Goal: Task Accomplishment & Management: Manage account settings

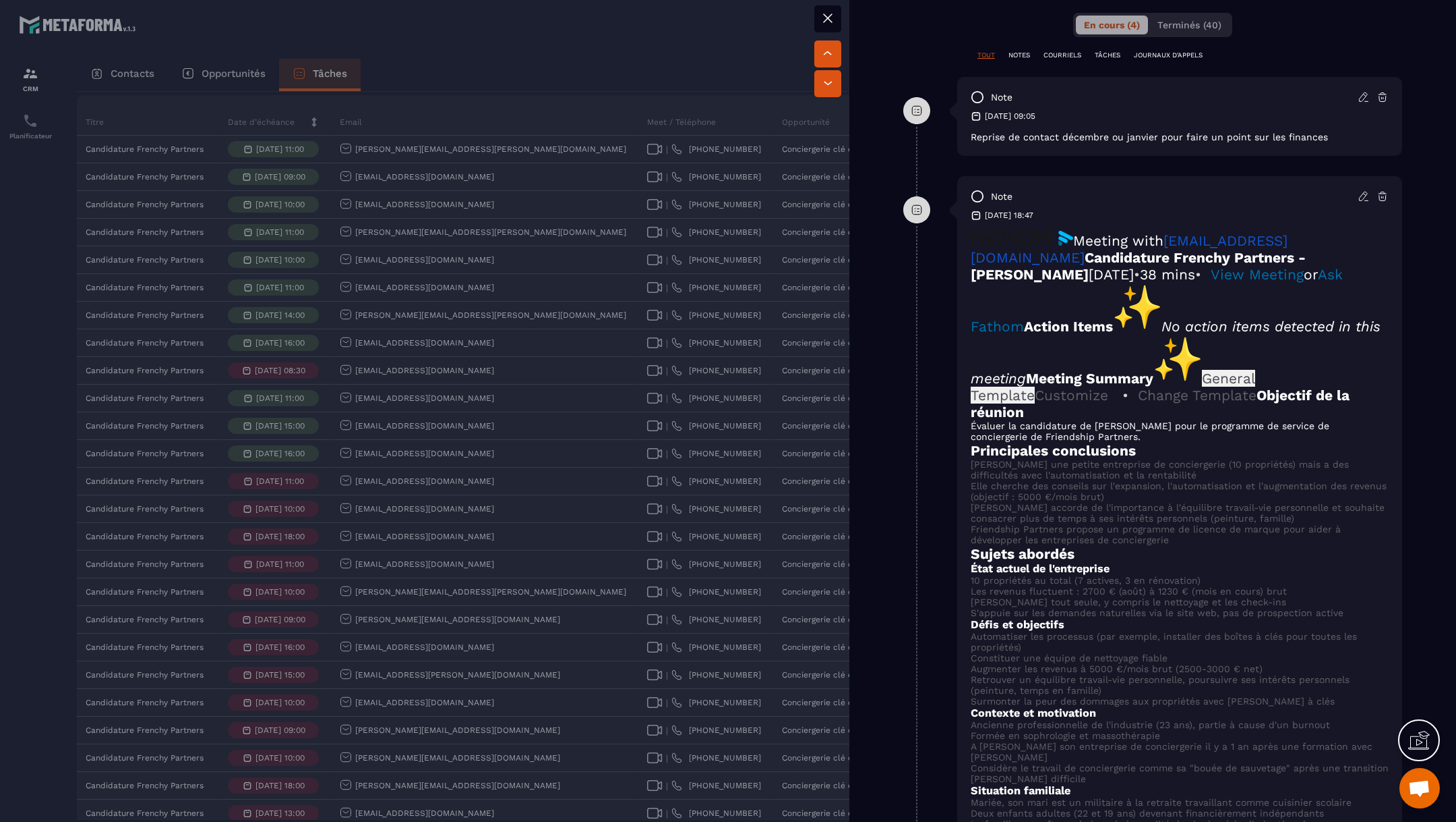
scroll to position [842, 0]
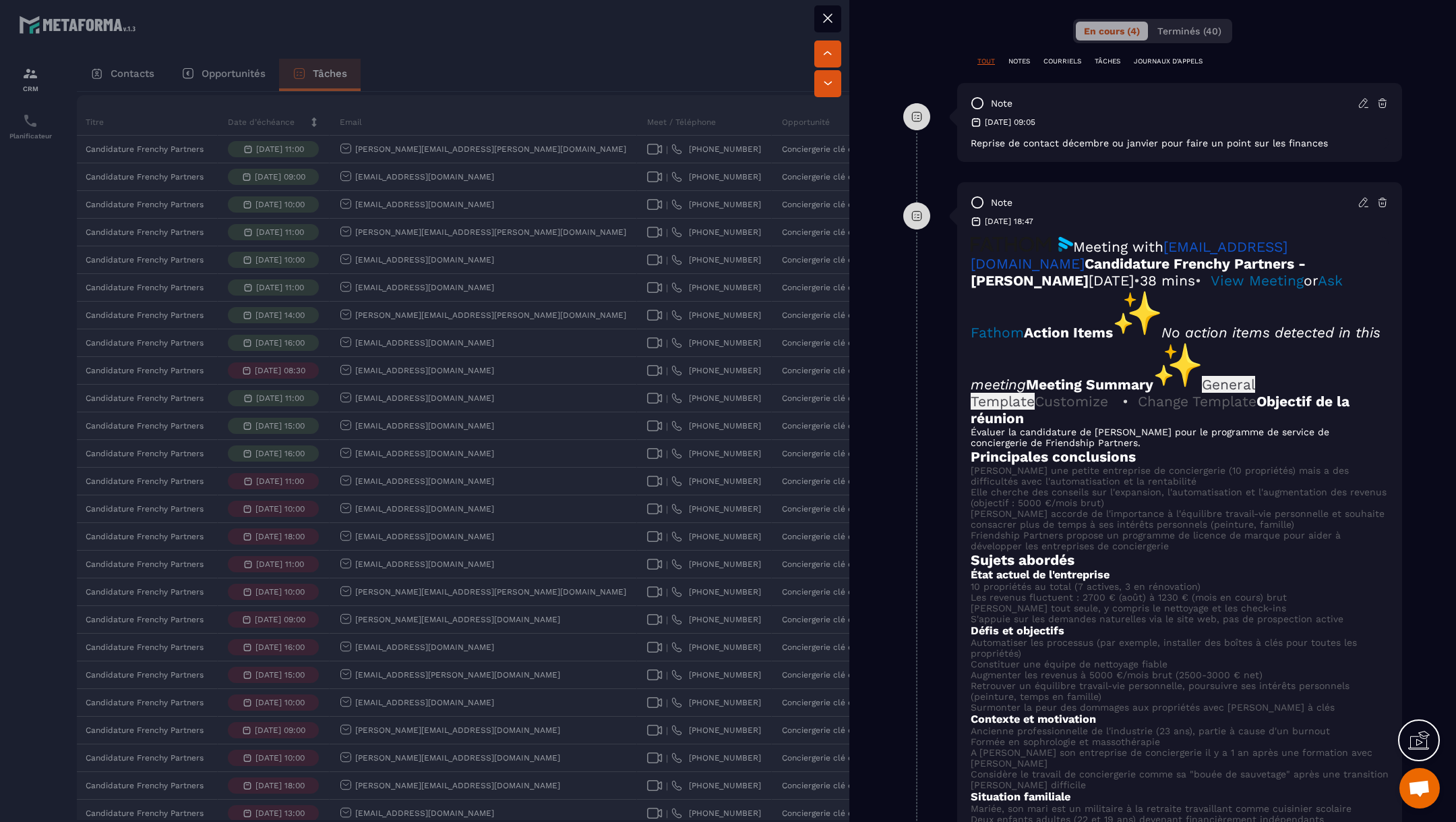
click at [705, 578] on div at bounding box center [728, 411] width 1456 height 822
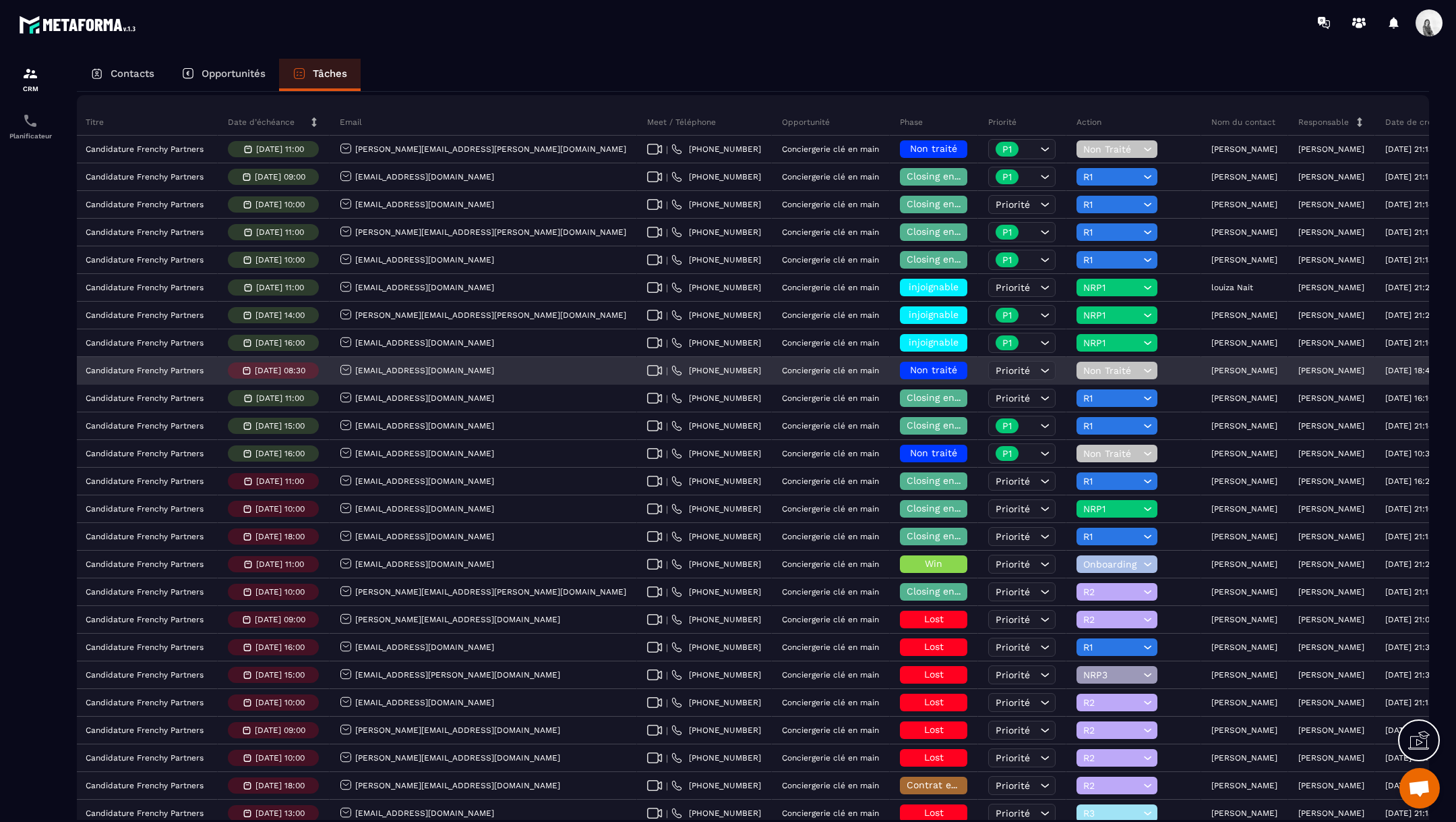
click at [900, 371] on div "Non traité" at bounding box center [933, 370] width 68 height 18
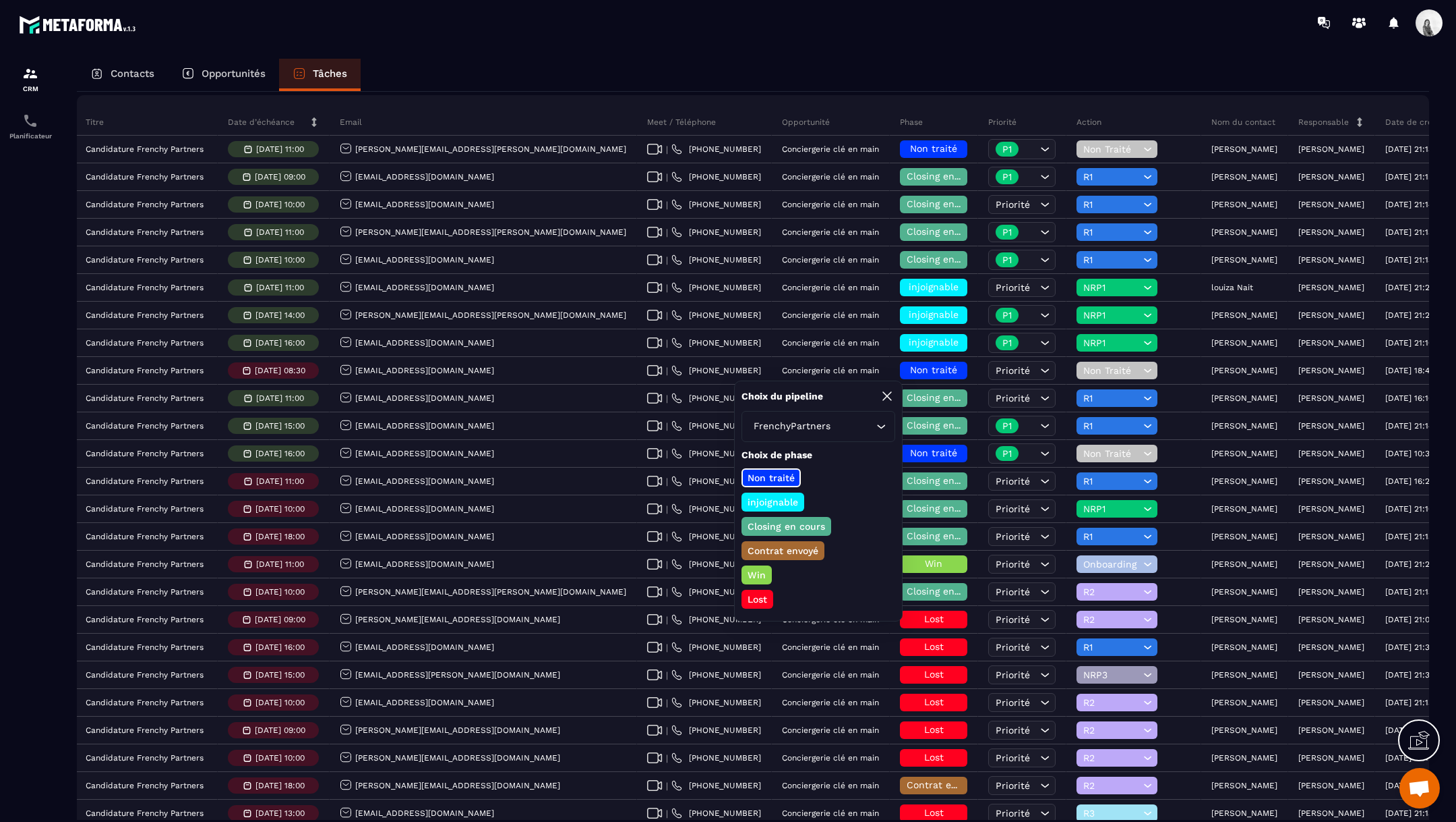
click at [799, 524] on p "Closing en cours" at bounding box center [786, 526] width 81 height 14
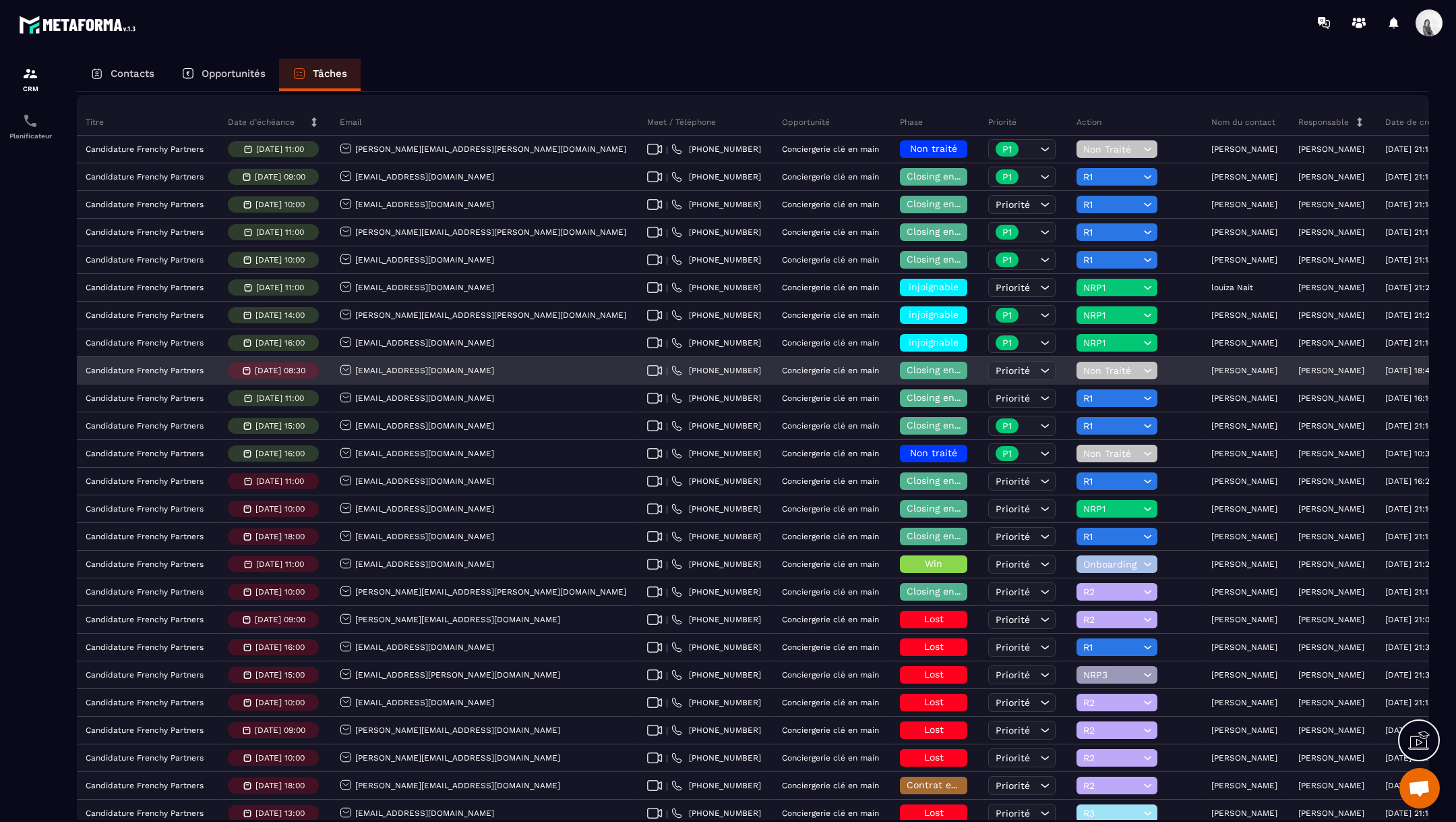
click at [1084, 369] on span "Non Traité" at bounding box center [1112, 370] width 57 height 11
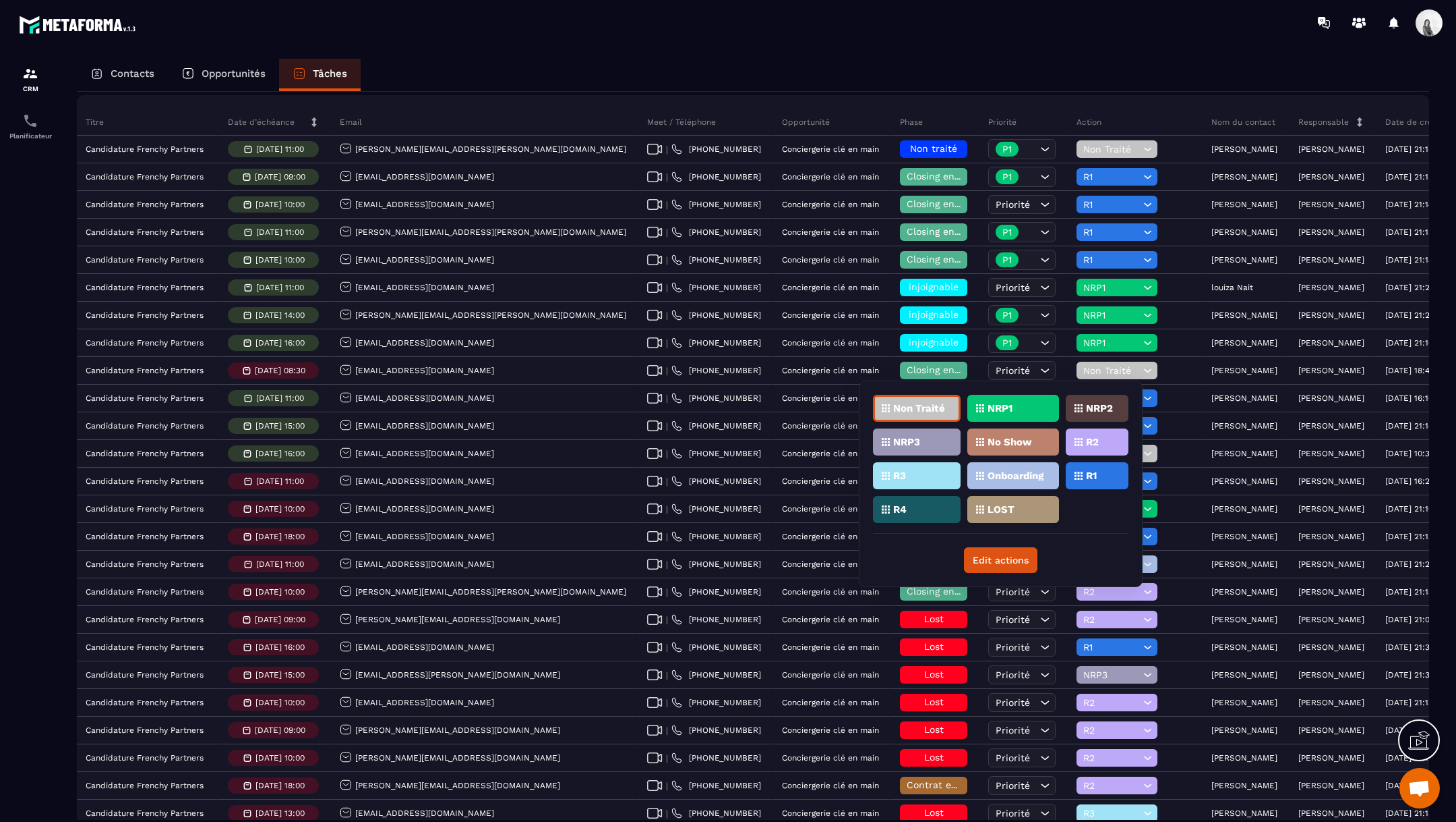
click at [1097, 475] on p "R1" at bounding box center [1091, 476] width 11 height 10
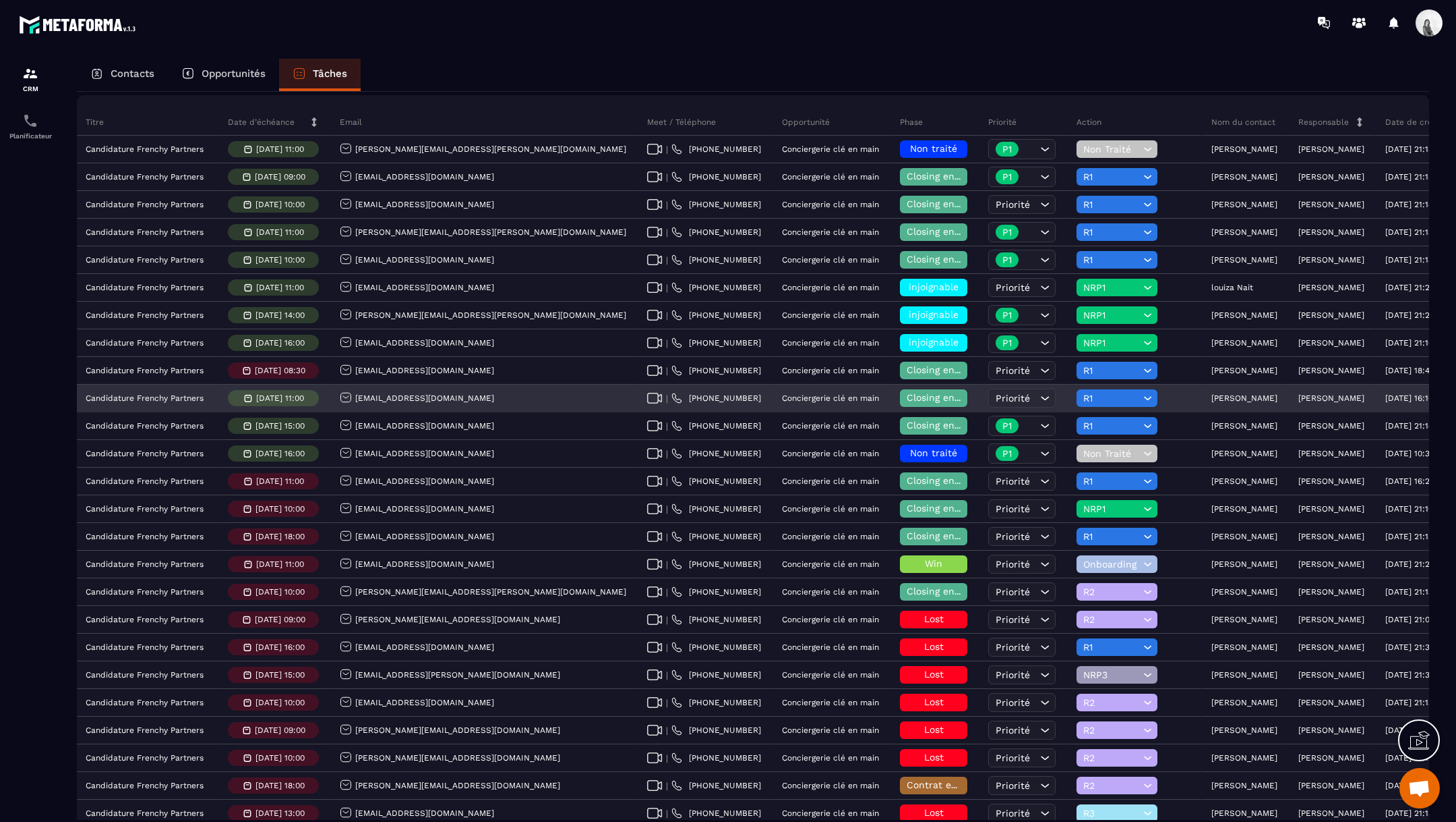
scroll to position [211, 0]
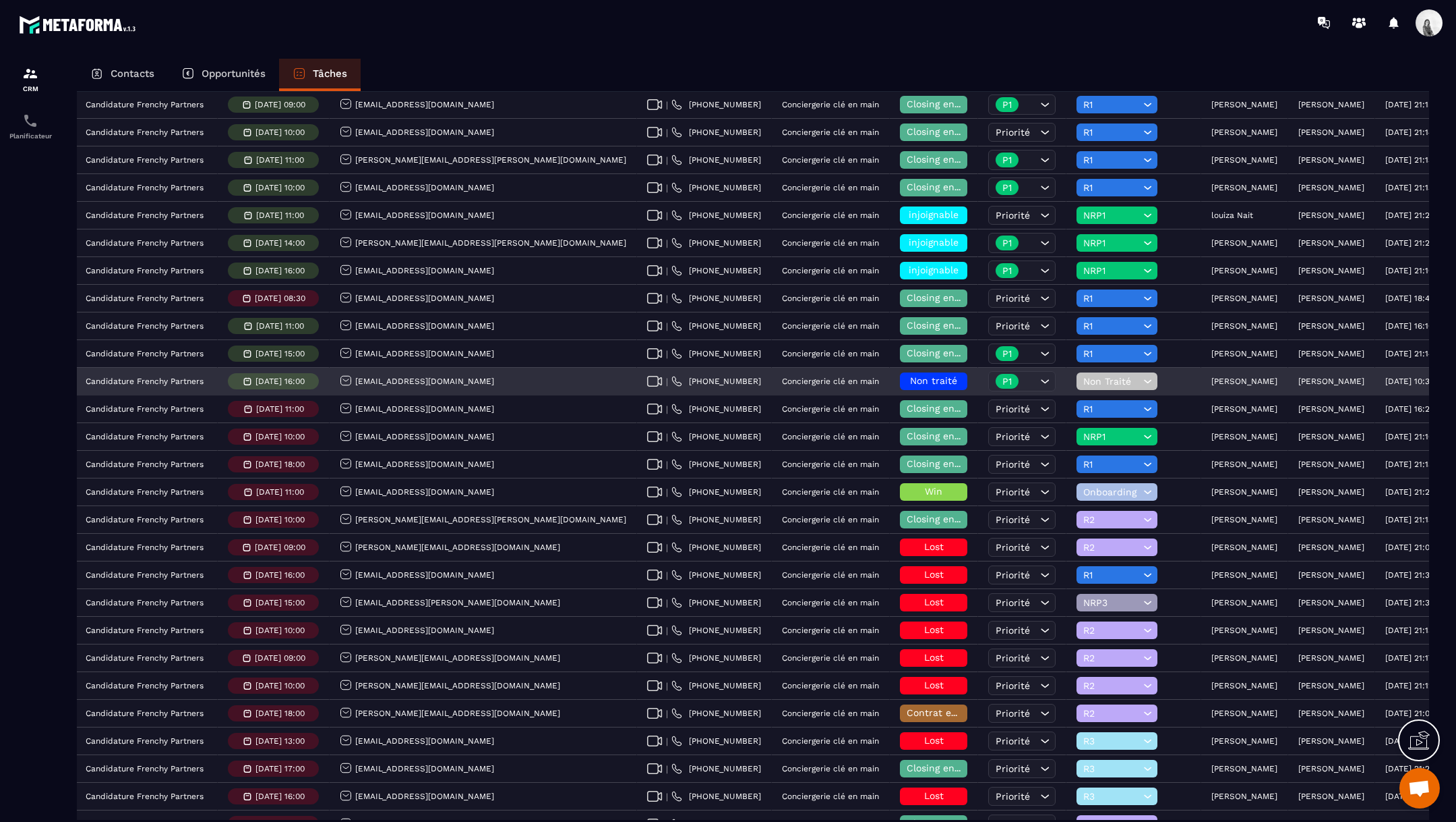
click at [911, 378] on span "Non traité" at bounding box center [934, 380] width 47 height 11
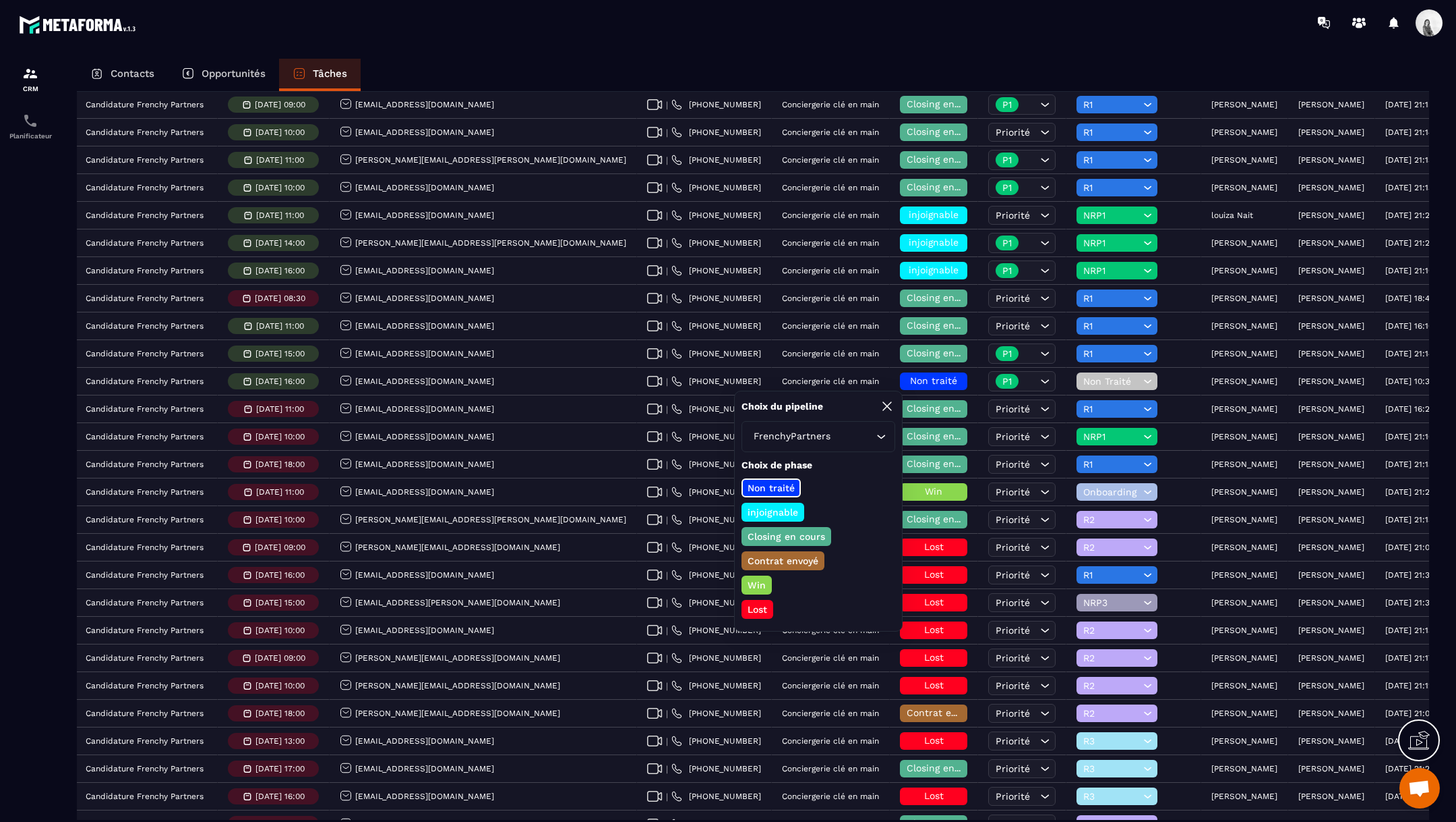
click at [786, 516] on p "injoignable" at bounding box center [774, 512] width 55 height 14
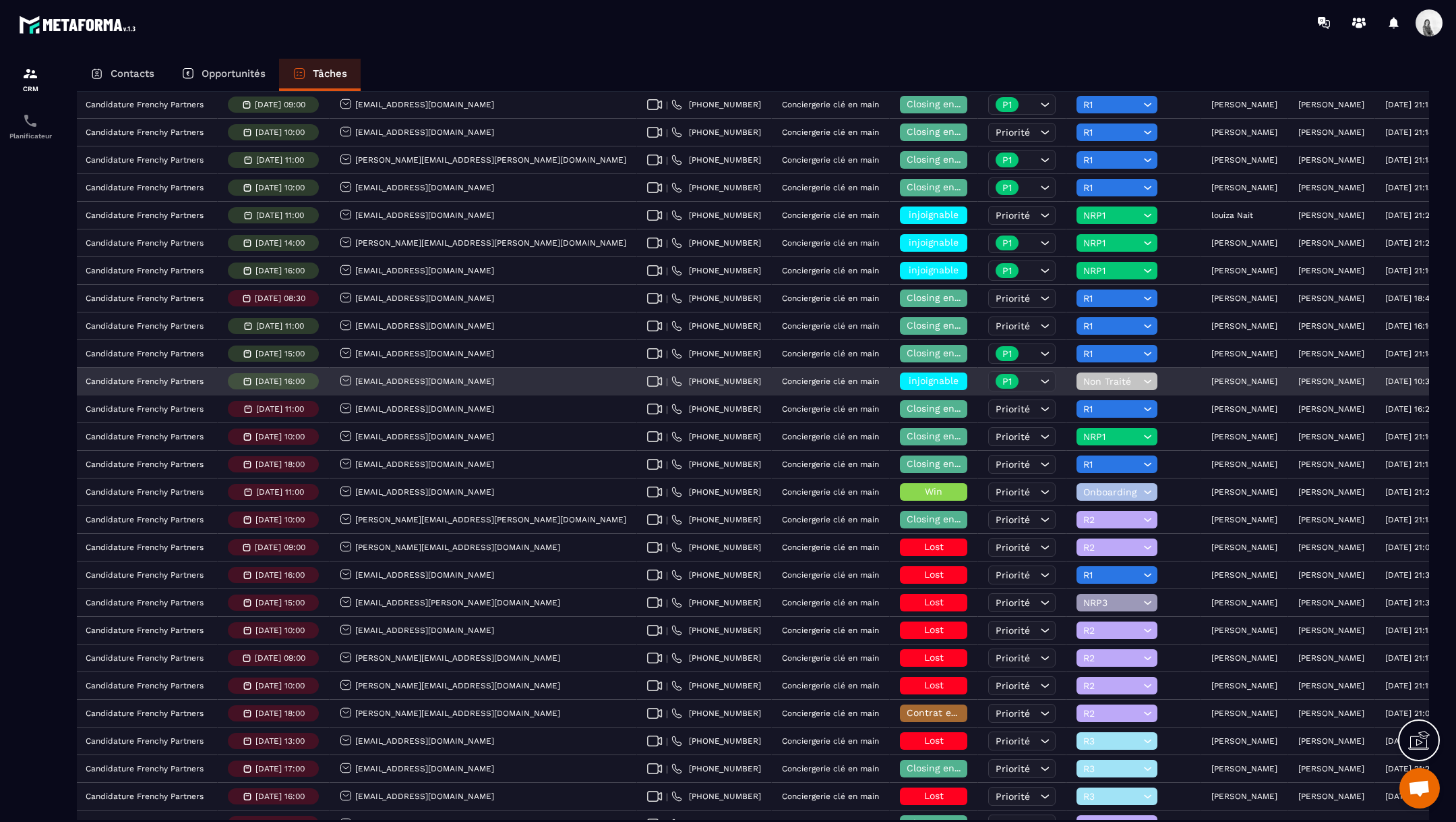
click at [1084, 376] on span "Non Traité" at bounding box center [1112, 381] width 57 height 11
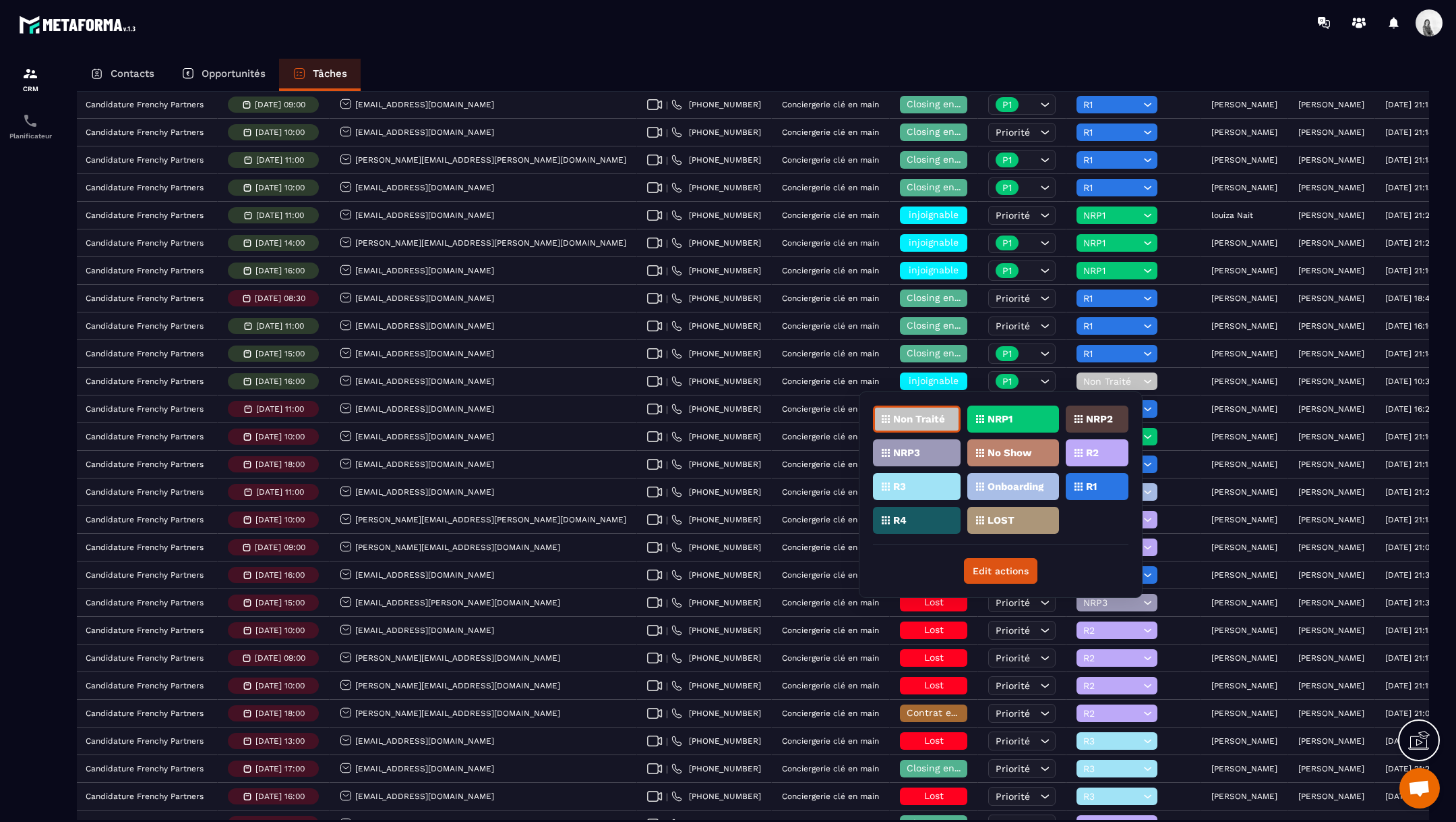
click at [1005, 421] on p "NRP1" at bounding box center [1000, 419] width 24 height 10
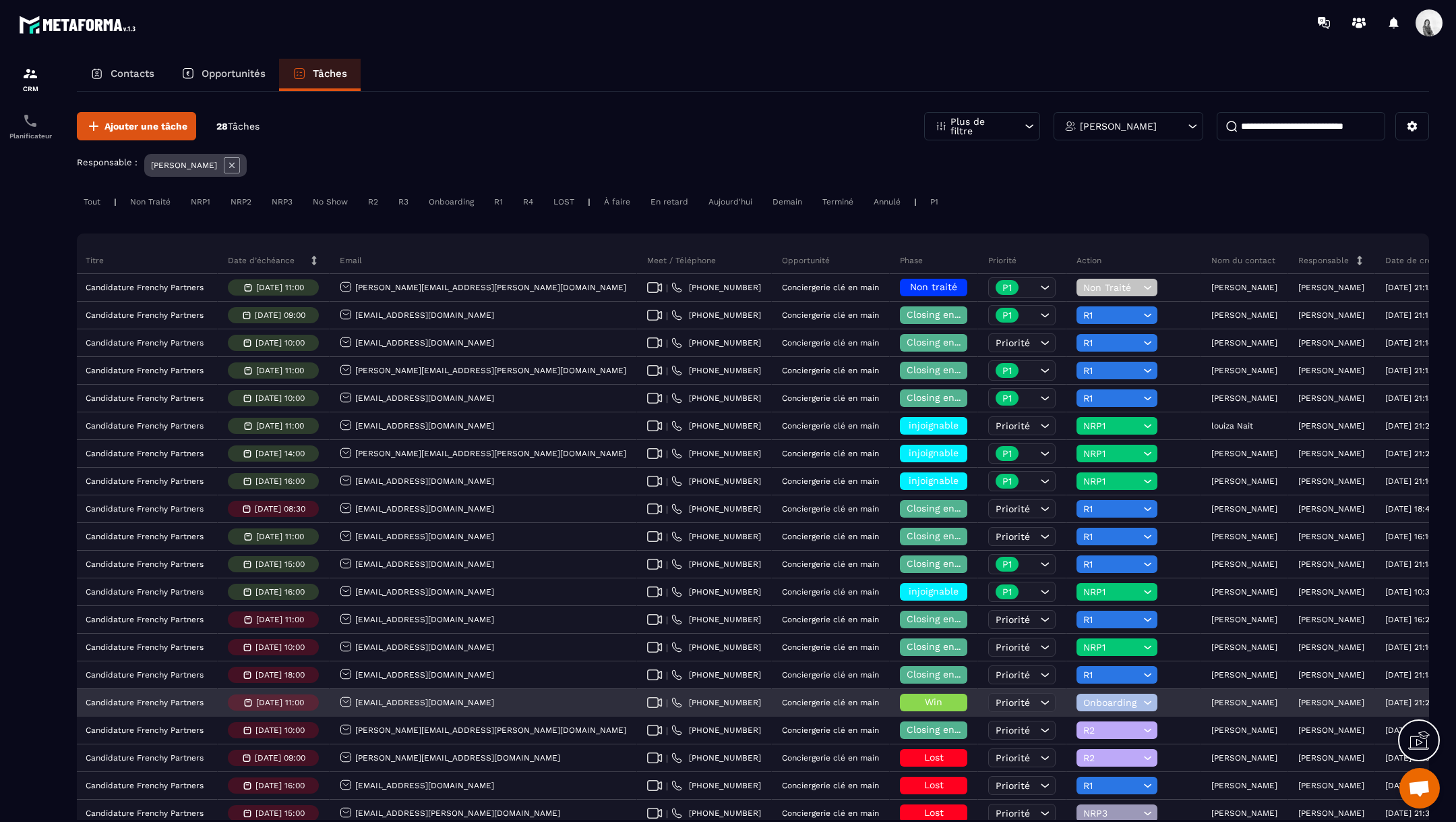
scroll to position [0, 0]
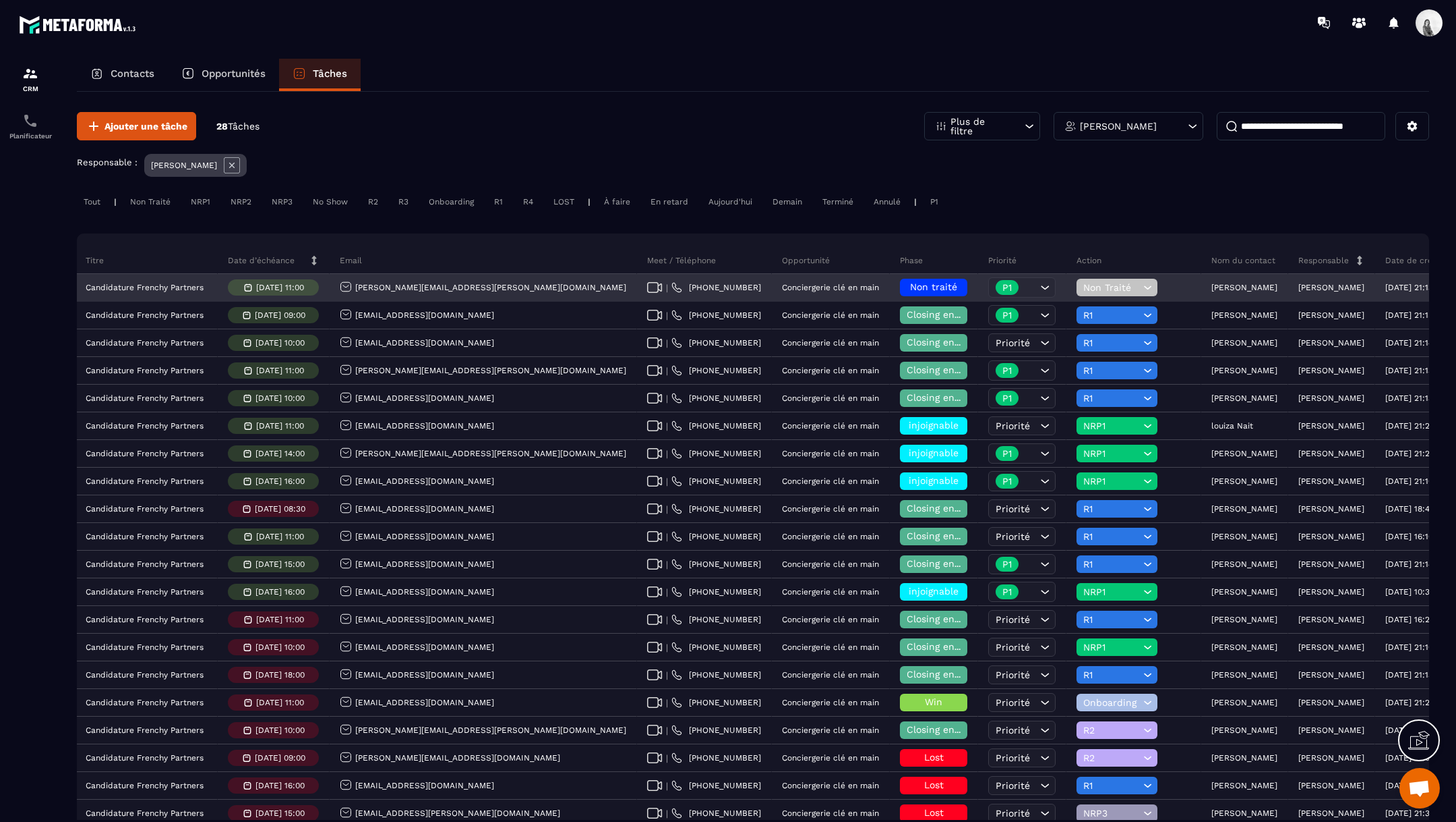
click at [911, 286] on span "Non traité" at bounding box center [934, 286] width 47 height 11
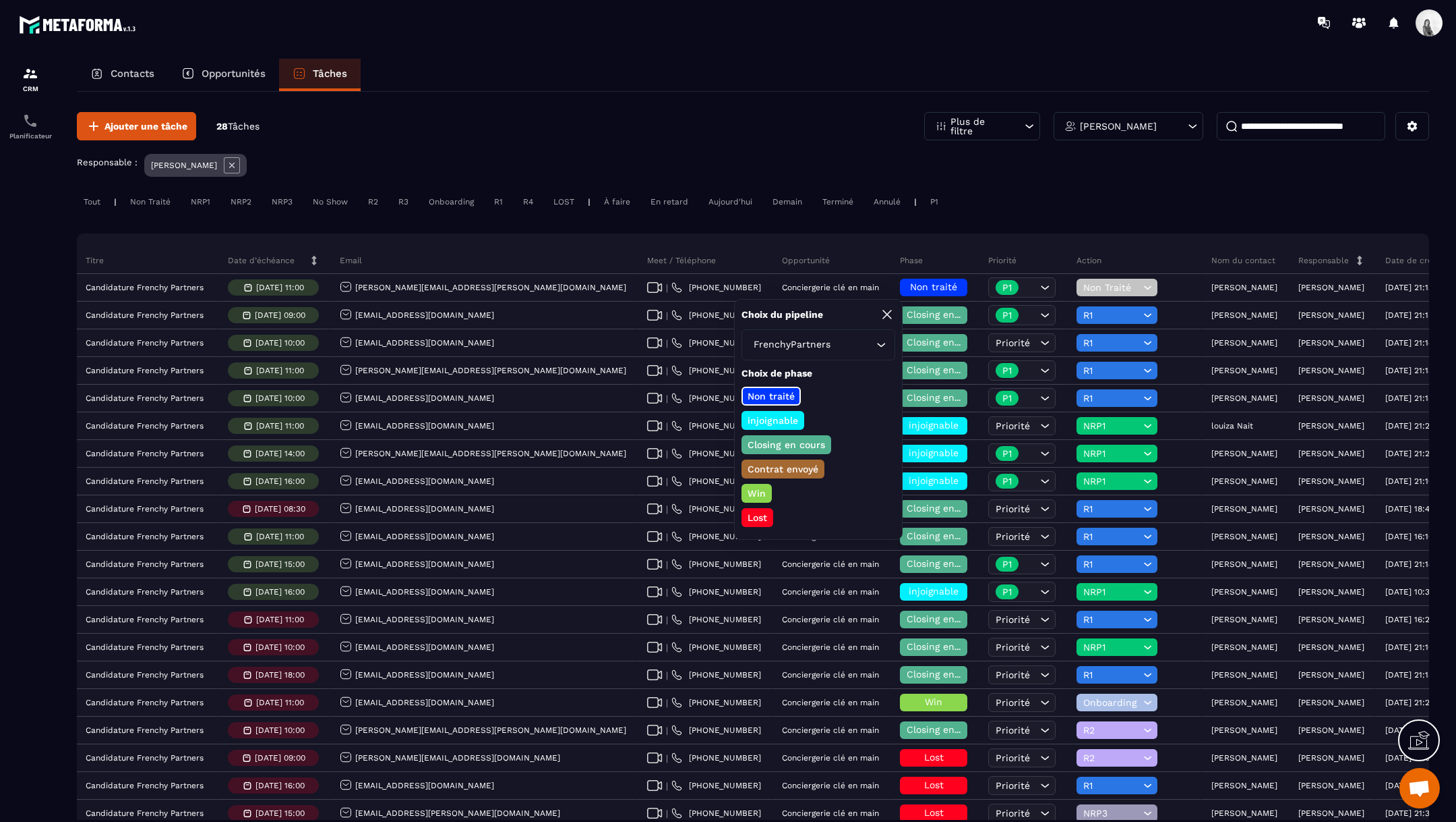
click at [791, 438] on p "Closing en cours" at bounding box center [786, 445] width 81 height 14
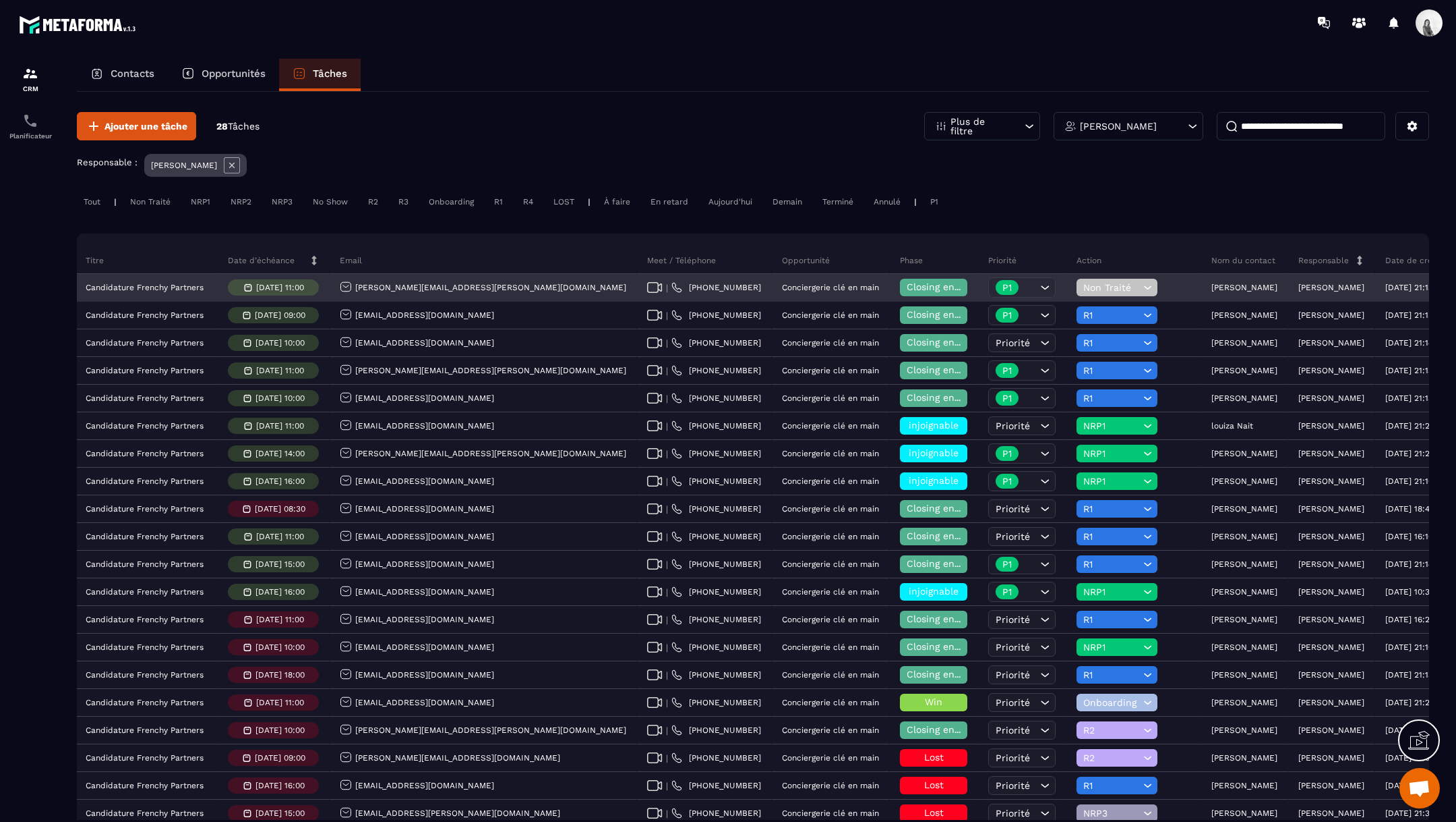
click at [1142, 287] on icon at bounding box center [1148, 287] width 13 height 14
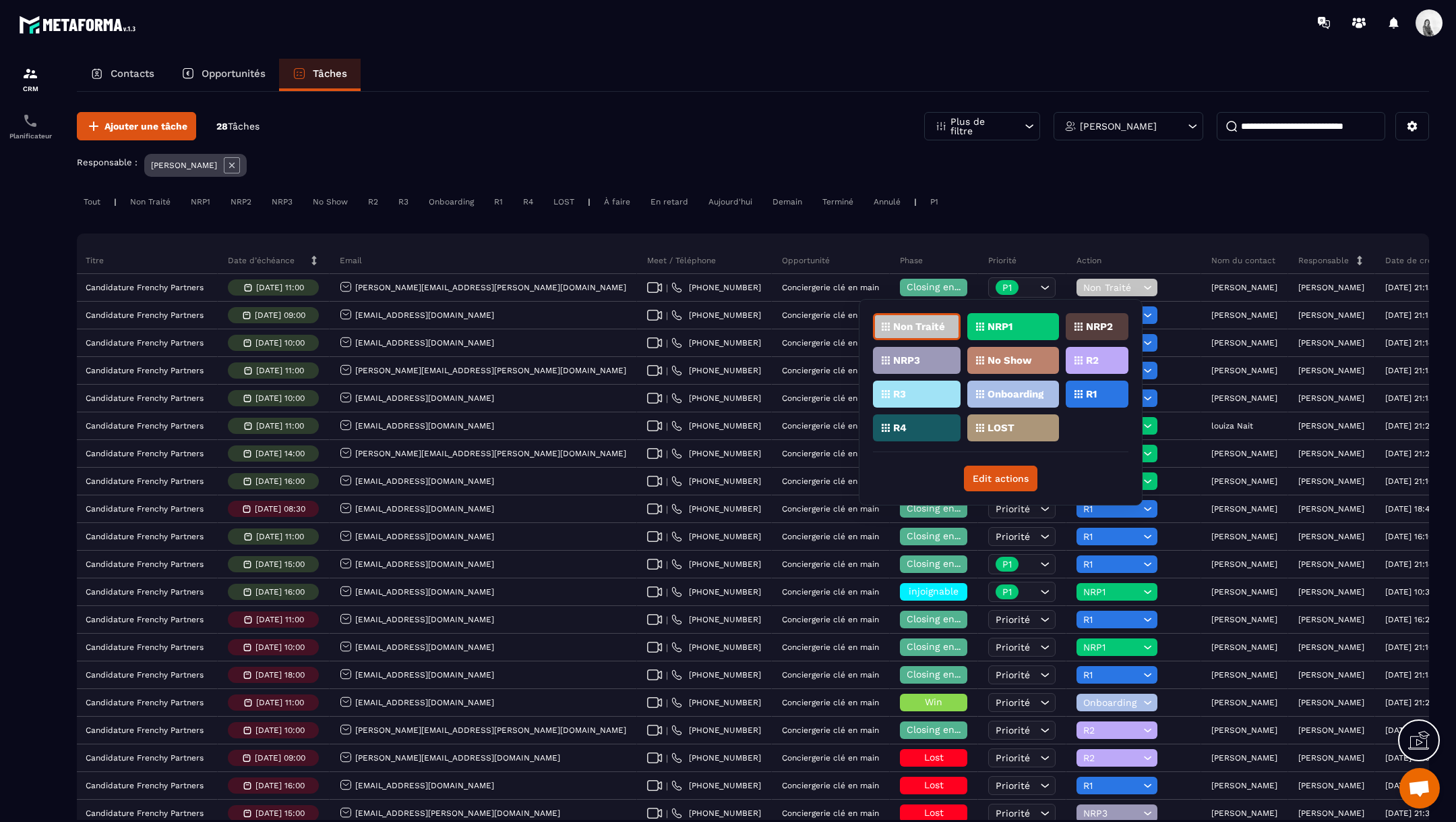
click at [1086, 390] on div "R1" at bounding box center [1098, 394] width 63 height 27
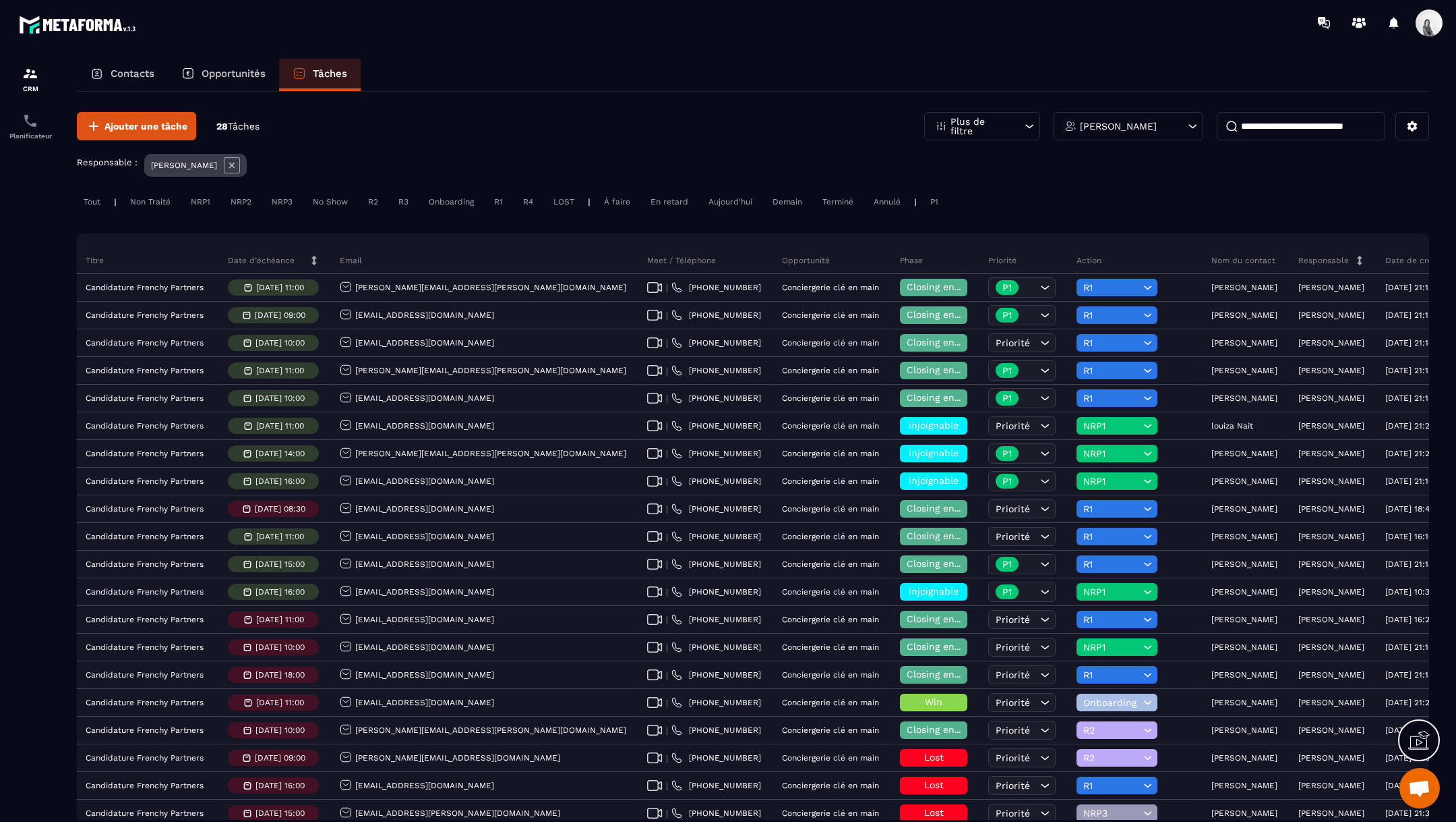
click at [224, 162] on icon at bounding box center [232, 165] width 17 height 17
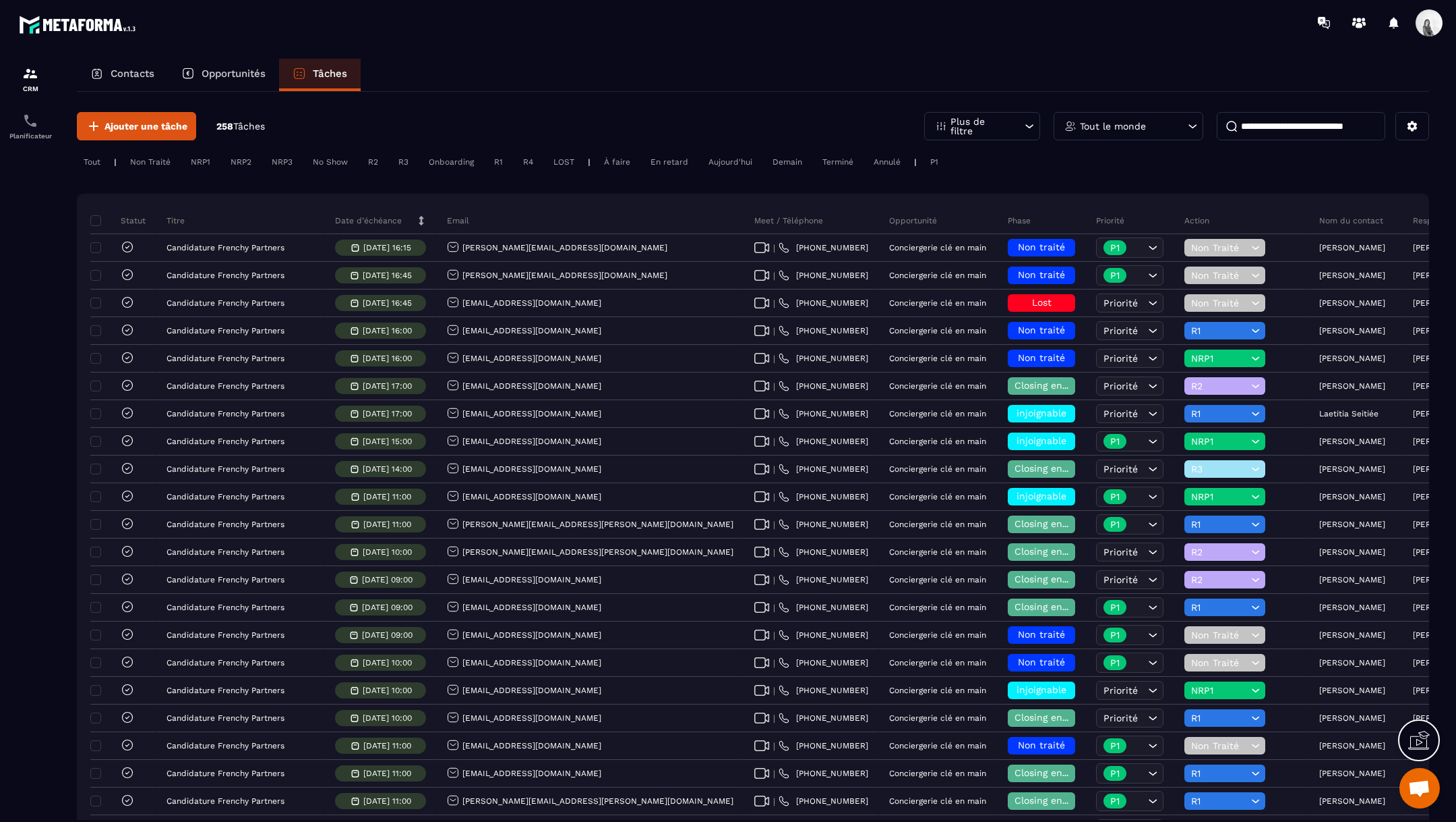
click at [1116, 116] on div "Tout le monde" at bounding box center [1128, 125] width 150 height 28
click at [1120, 182] on input "***" at bounding box center [1129, 191] width 136 height 31
type input "******"
click at [1122, 220] on li "[PERSON_NAME]" at bounding box center [1129, 225] width 150 height 24
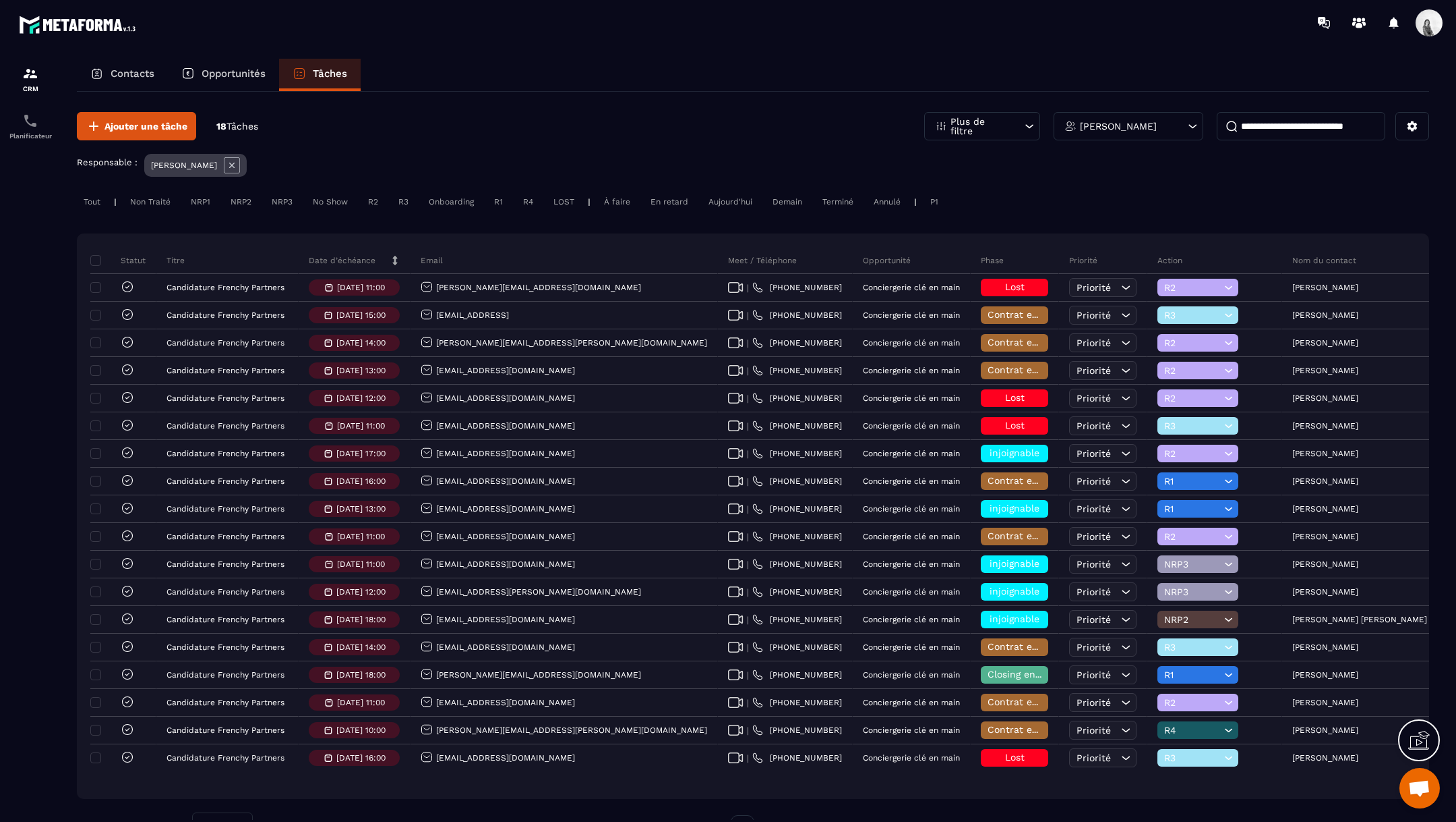
scroll to position [0, 93]
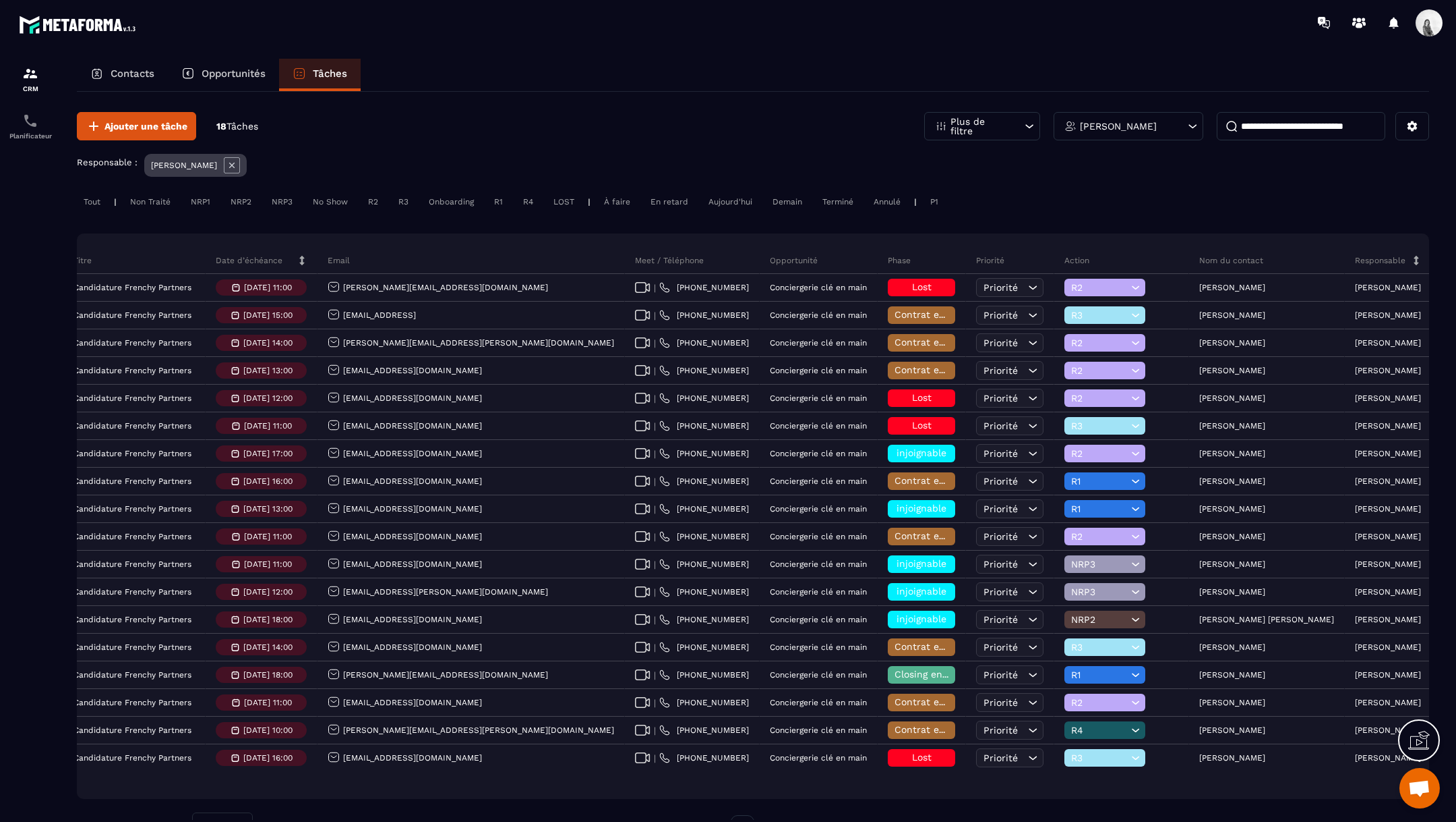
click at [247, 170] on div "[PERSON_NAME]" at bounding box center [195, 165] width 103 height 23
click at [240, 170] on icon at bounding box center [232, 165] width 17 height 17
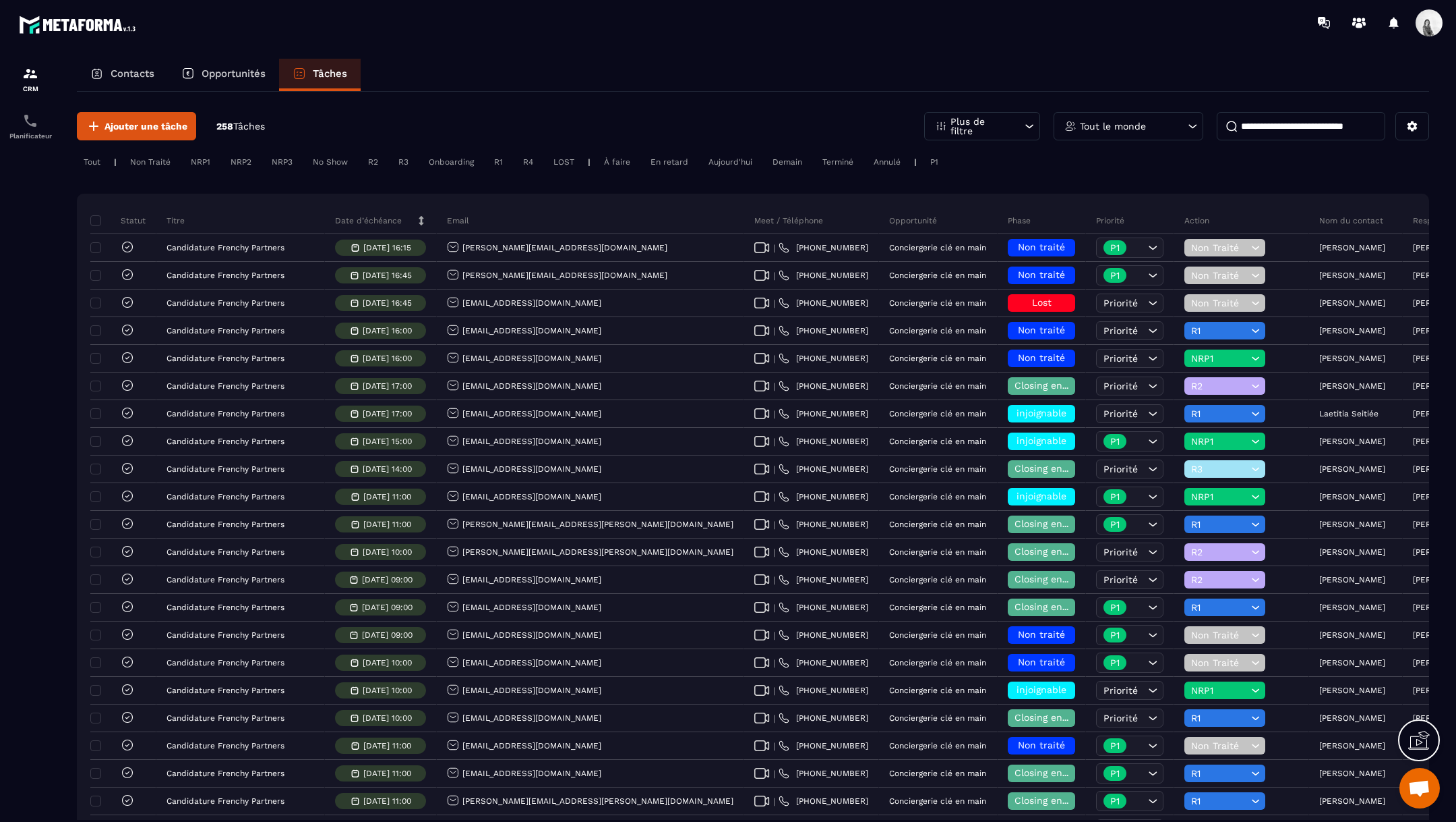
click at [1117, 116] on div "Tout le monde" at bounding box center [1128, 125] width 150 height 28
click at [1123, 198] on input "******" at bounding box center [1129, 191] width 136 height 31
type input "***"
click at [1124, 225] on li "[PERSON_NAME]" at bounding box center [1129, 225] width 150 height 24
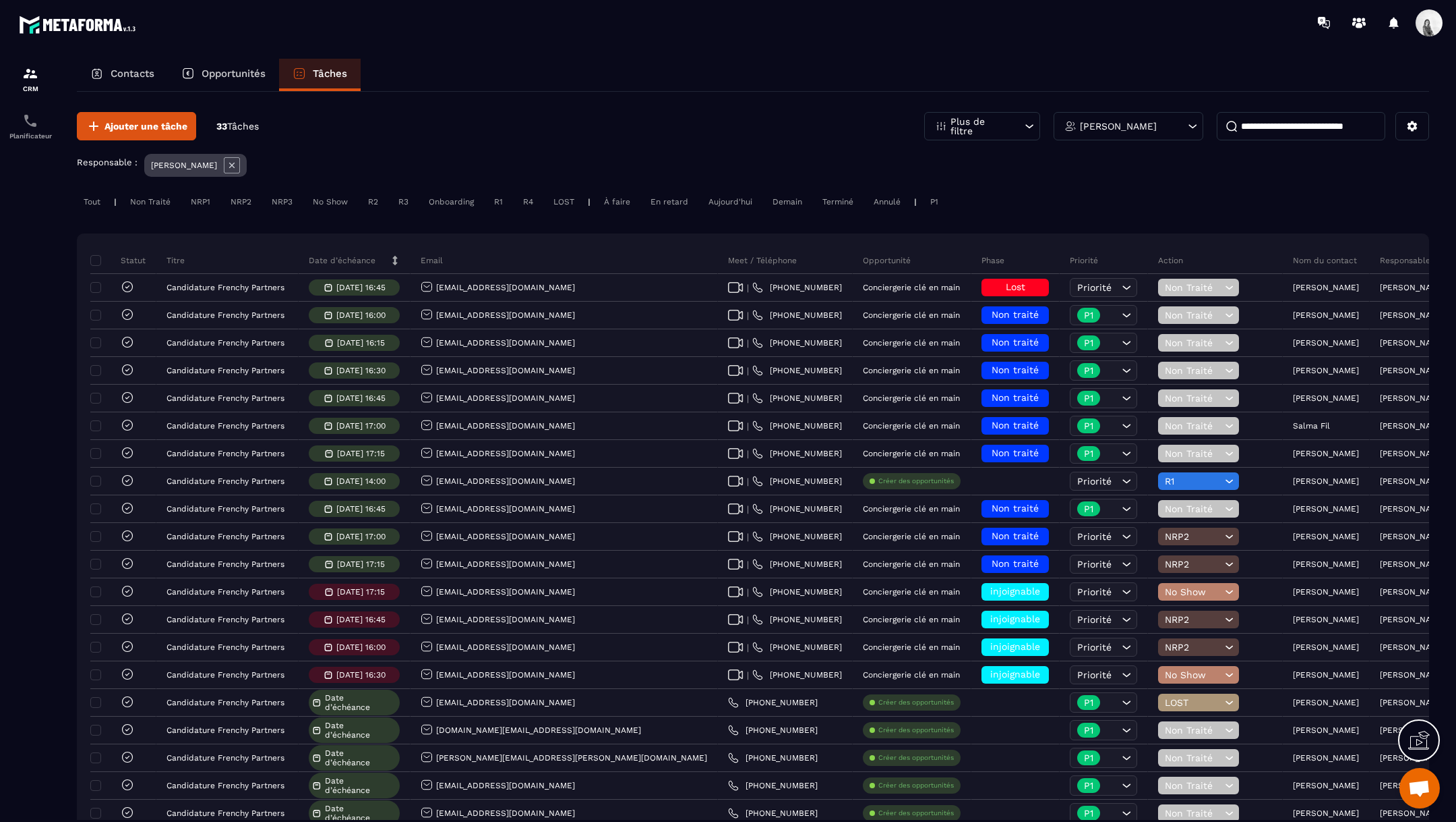
scroll to position [0, 59]
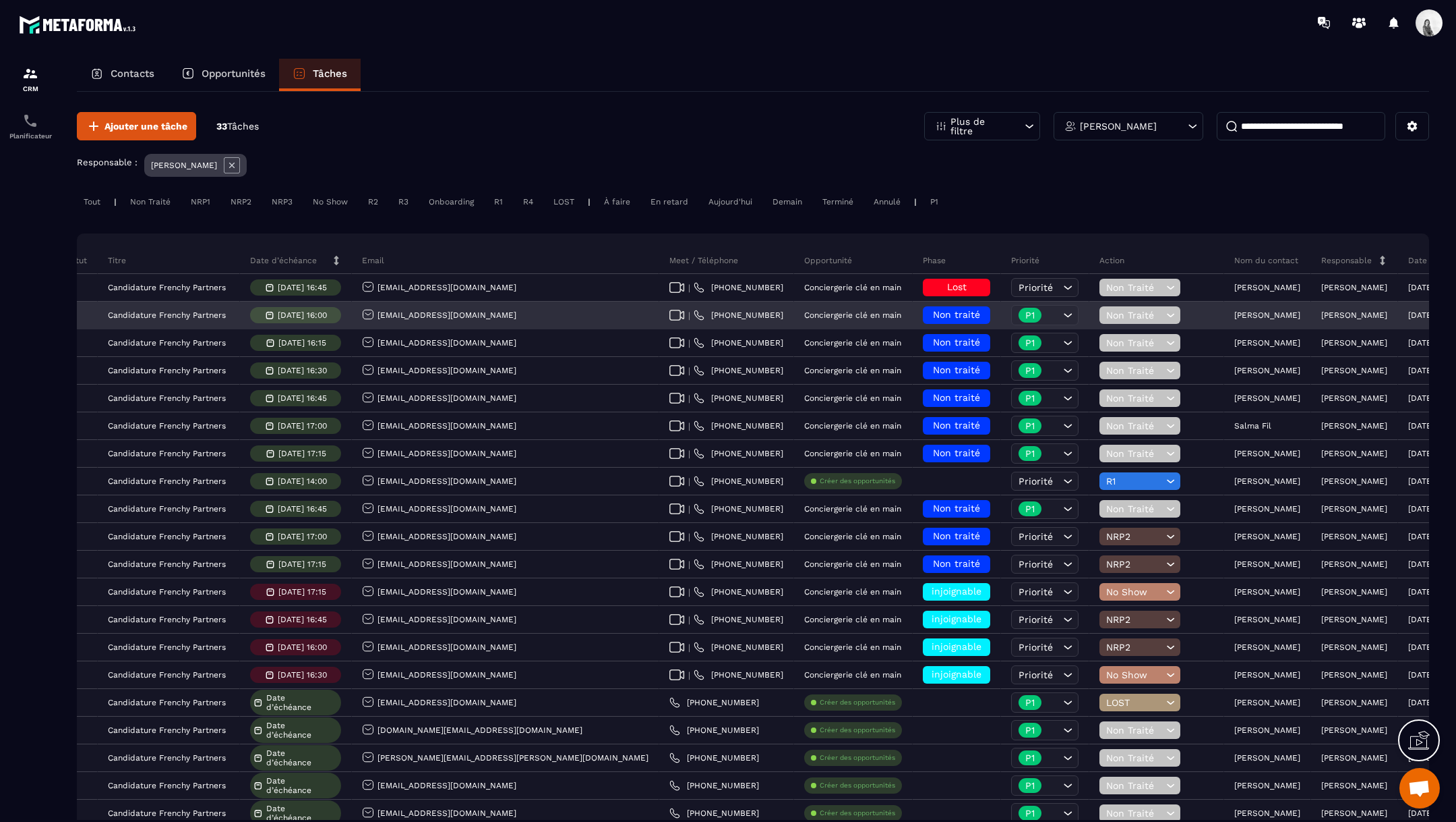
click at [1235, 311] on p "[PERSON_NAME]" at bounding box center [1267, 315] width 66 height 10
